Goal: Information Seeking & Learning: Learn about a topic

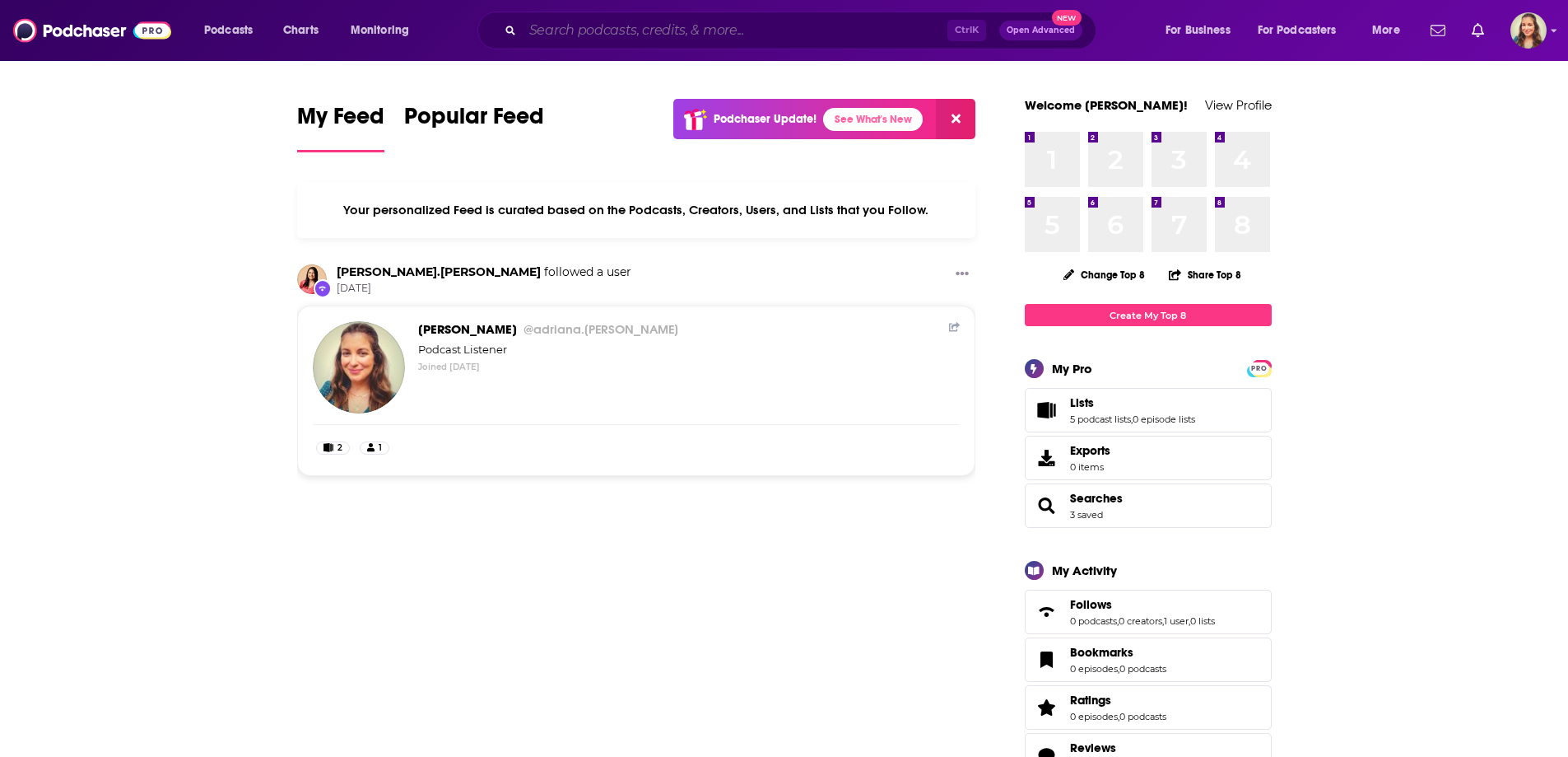
click at [662, 34] on input "Search podcasts, credits, & more..." at bounding box center [735, 31] width 425 height 26
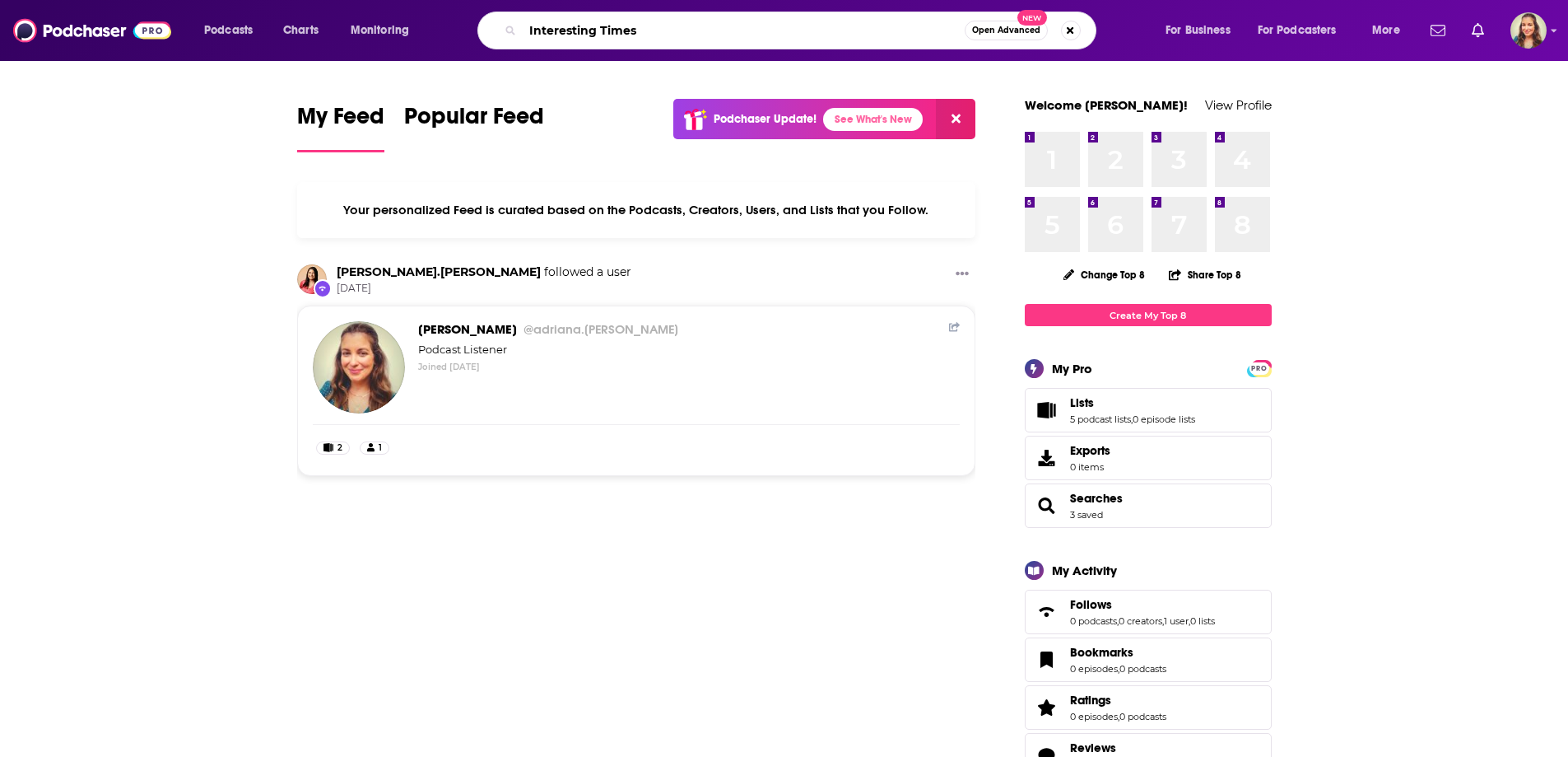
type input "Interesting Times"
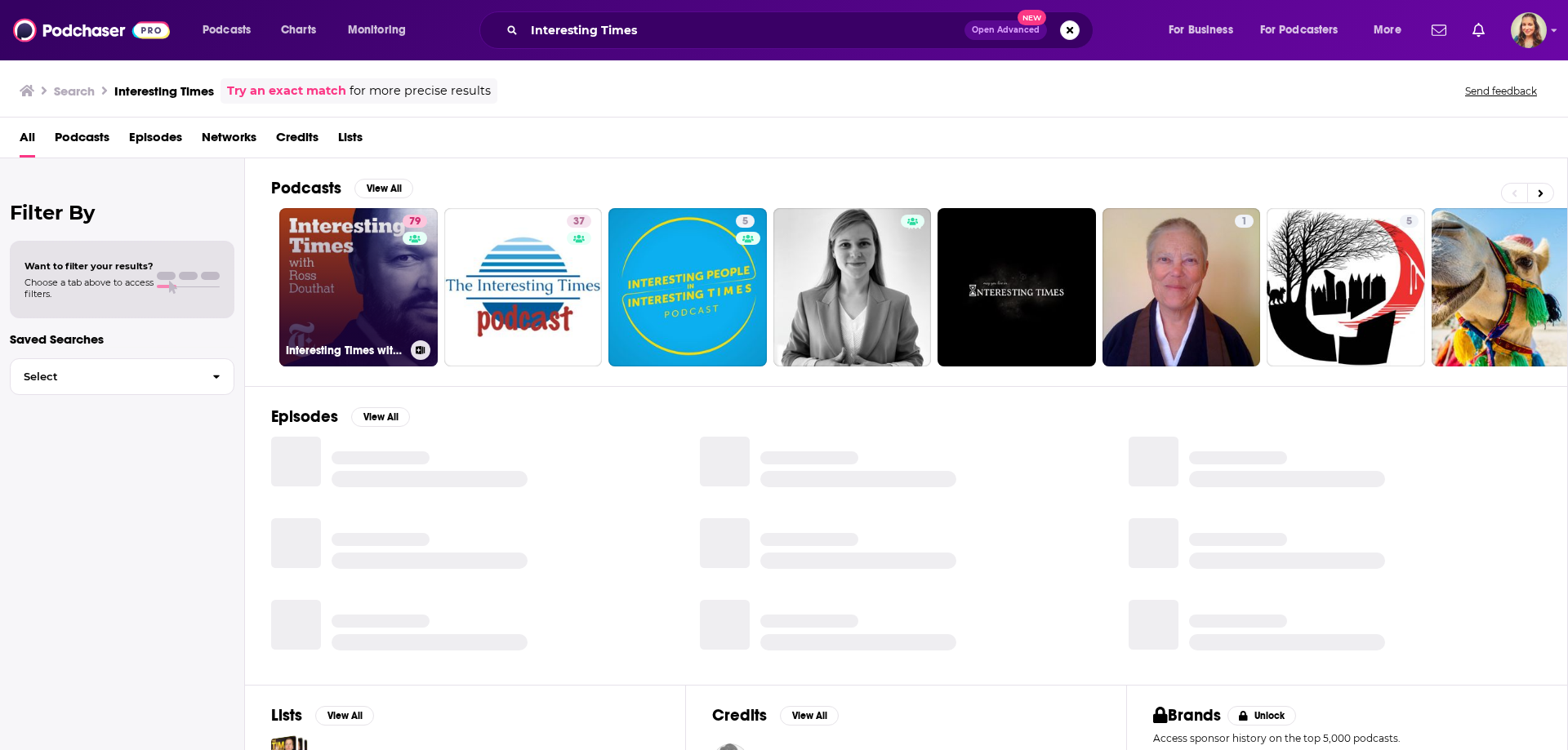
click at [316, 301] on link "79 Interesting Times with [PERSON_NAME]" at bounding box center [358, 287] width 159 height 159
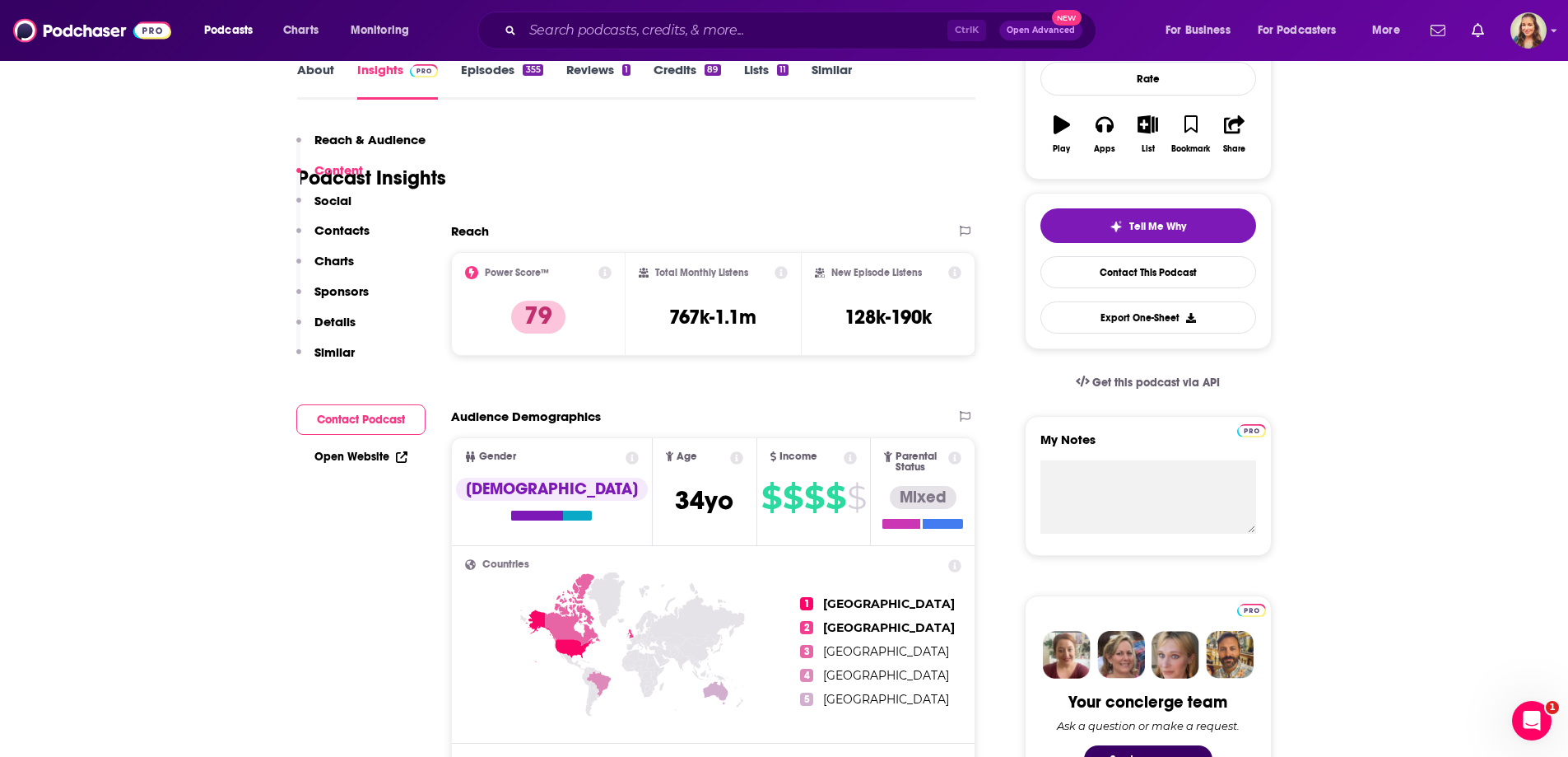
scroll to position [247, 0]
